Goal: Information Seeking & Learning: Learn about a topic

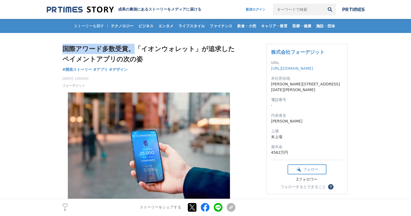
drag, startPoint x: 62, startPoint y: 48, endPoint x: 131, endPoint y: 49, distance: 68.9
click at [131, 49] on h1 "国際アワード多数受賞。「イオンウォレット」が追求したペイメントアプリの次の姿" at bounding box center [148, 54] width 173 height 21
click at [158, 50] on h1 "国際アワード多数受賞。「イオンウォレット」が追求したペイメントアプリの次の姿" at bounding box center [148, 54] width 173 height 21
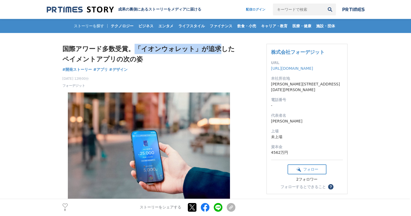
drag, startPoint x: 132, startPoint y: 46, endPoint x: 216, endPoint y: 49, distance: 84.3
click at [216, 49] on h1 "国際アワード多数受賞。「イオンウォレット」が追求したペイメントアプリの次の姿" at bounding box center [148, 54] width 173 height 21
click at [141, 59] on h1 "国際アワード多数受賞。「イオンウォレット」が追求したペイメントアプリの次の姿" at bounding box center [148, 54] width 173 height 21
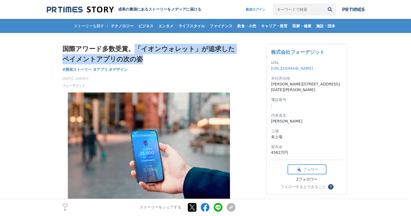
drag, startPoint x: 141, startPoint y: 59, endPoint x: 136, endPoint y: 47, distance: 13.7
click at [136, 47] on h1 "国際アワード多数受賞。「イオンウォレット」が追求したペイメントアプリの次の姿" at bounding box center [148, 54] width 173 height 21
click at [216, 56] on h1 "国際アワード多数受賞。「イオンウォレット」が追求したペイメントアプリの次の姿" at bounding box center [148, 54] width 173 height 21
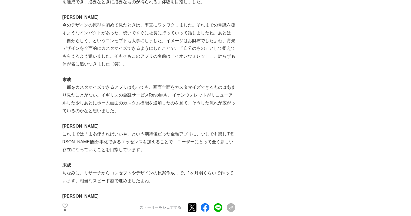
scroll to position [1350, 0]
